Goal: Task Accomplishment & Management: Complete application form

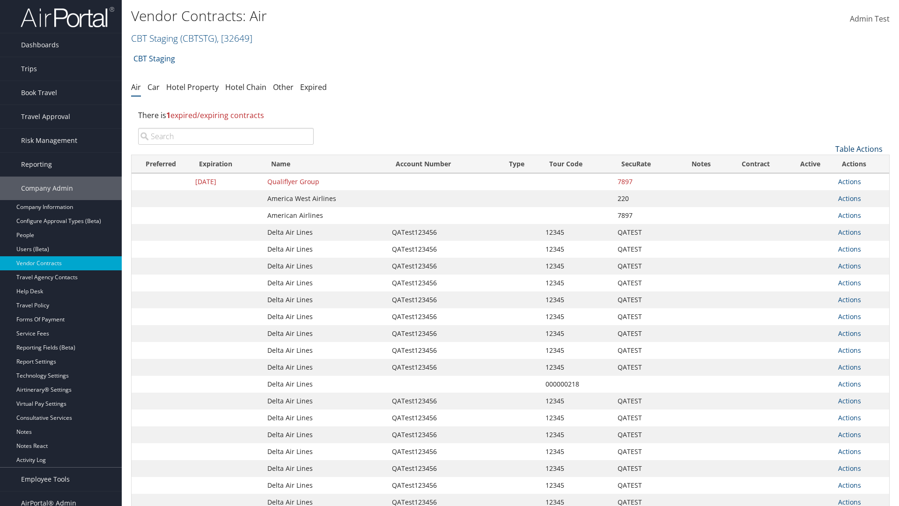
click at [859, 149] on link "Table Actions" at bounding box center [859, 149] width 47 height 10
click at [828, 163] on link "Create New Contract" at bounding box center [827, 164] width 123 height 16
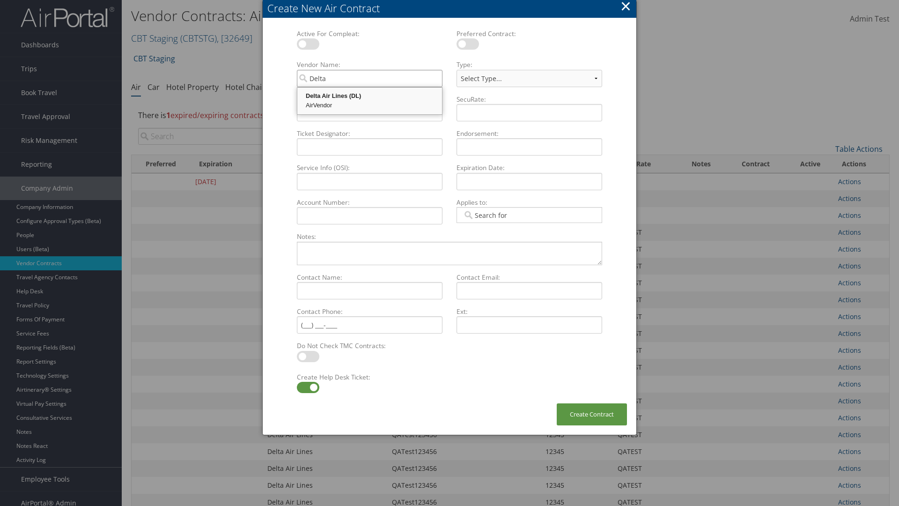
type input "Delta Air Lines"
select select "[object Object]"
type input "Delta Air Lines"
type input "QATest123456"
type input "12345"
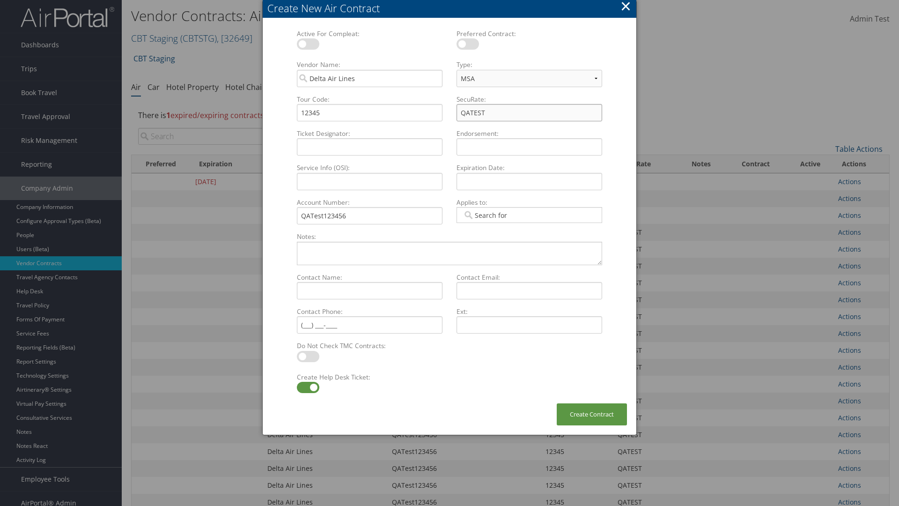
type input "QATEST"
click at [308, 387] on label at bounding box center [308, 387] width 22 height 11
click at [308, 387] on input "checkbox" at bounding box center [305, 389] width 6 height 6
checkbox input "false"
click at [592, 414] on button "Create Contract" at bounding box center [592, 414] width 70 height 22
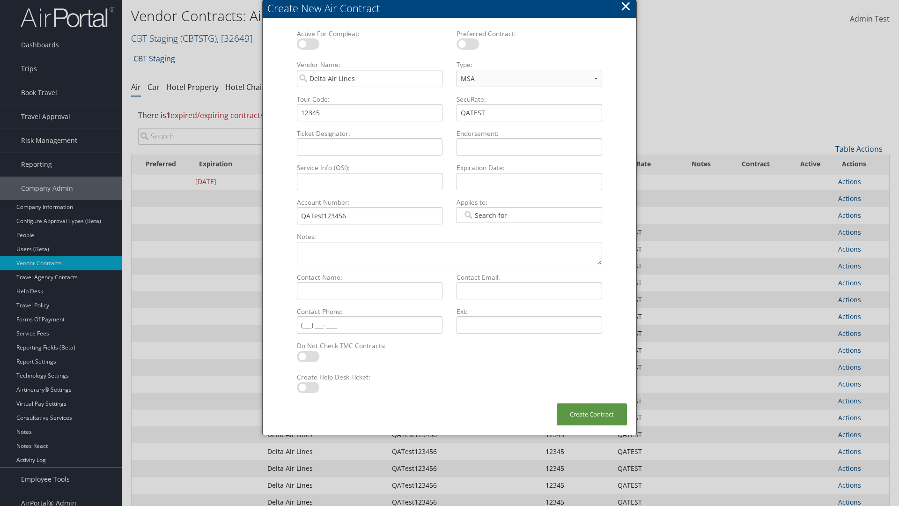
click at [226, 128] on input "search" at bounding box center [226, 136] width 176 height 17
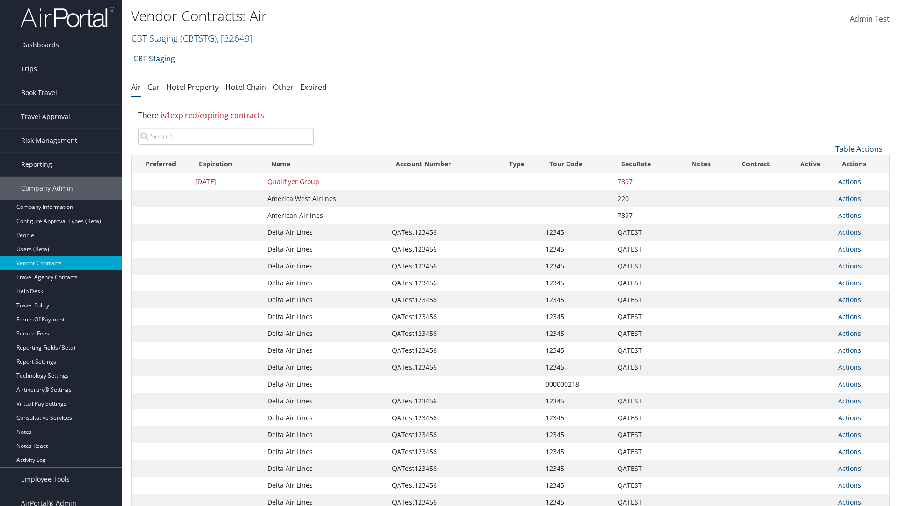
scroll to position [105, 0]
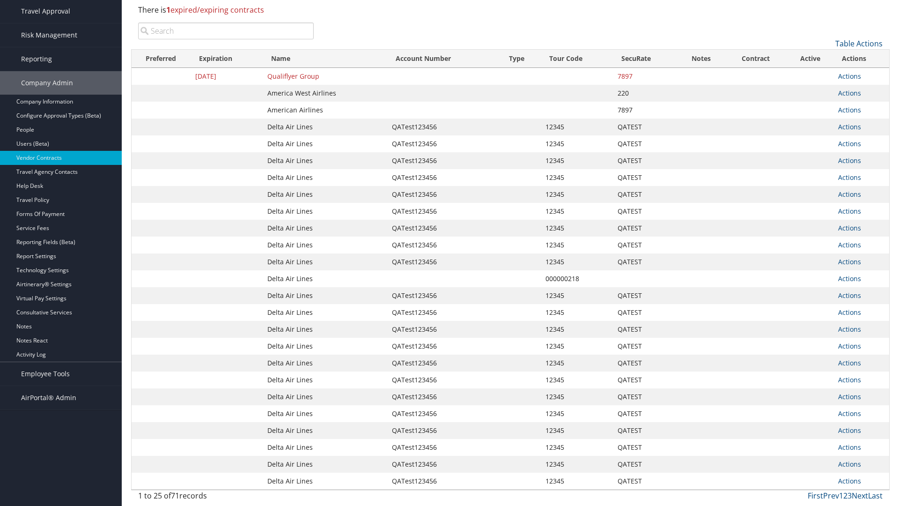
type input "QATest123456"
